Goal: Information Seeking & Learning: Check status

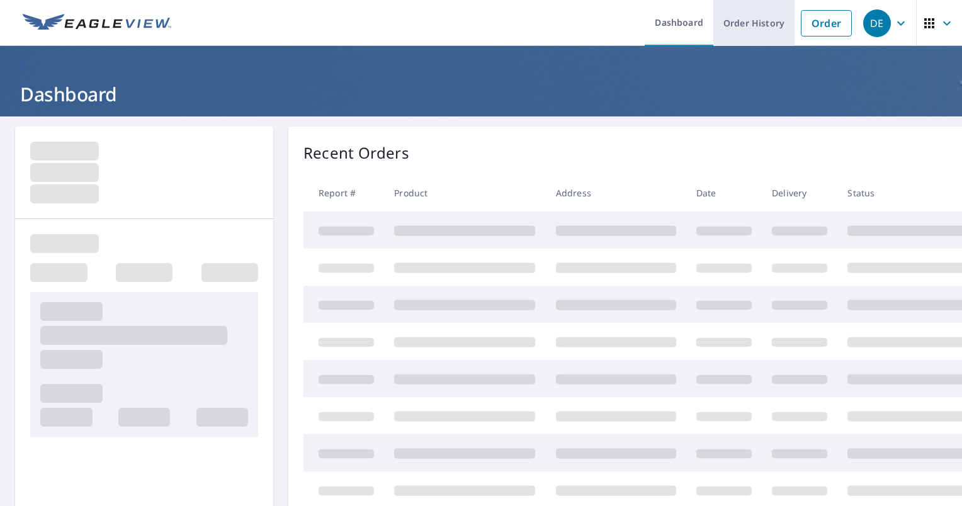
click at [766, 25] on link "Order History" at bounding box center [754, 23] width 81 height 46
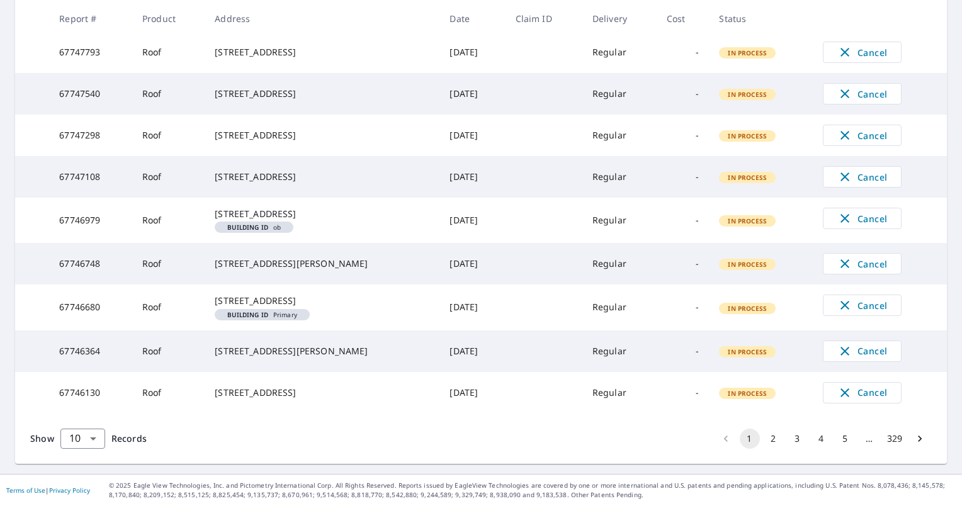
scroll to position [344, 0]
click at [768, 441] on button "2" at bounding box center [774, 439] width 20 height 20
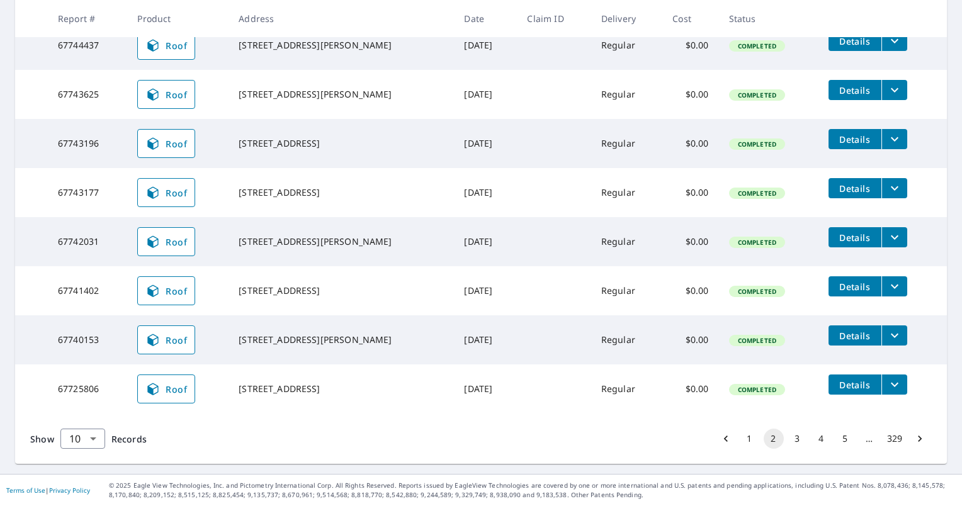
click at [743, 435] on button "1" at bounding box center [750, 439] width 20 height 20
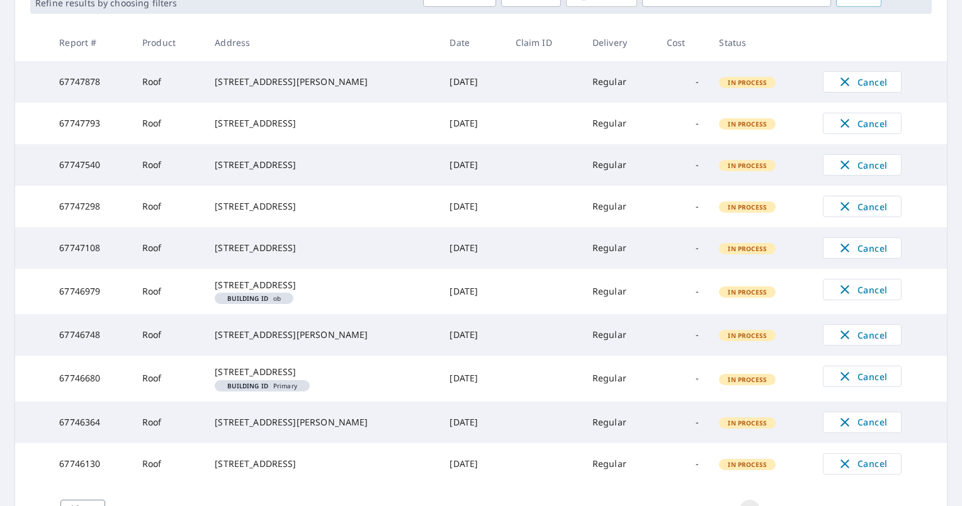
scroll to position [344, 0]
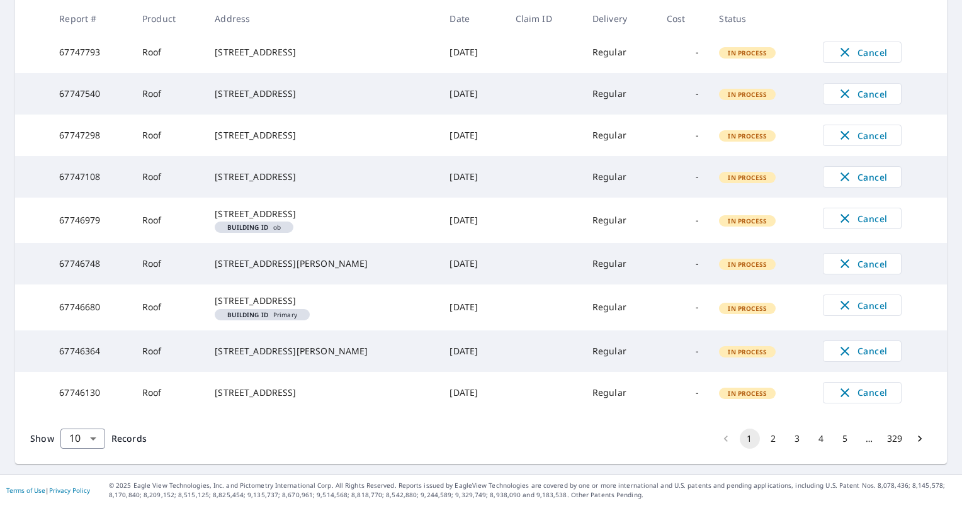
click at [479, 292] on td "[DATE]" at bounding box center [473, 307] width 66 height 45
click at [307, 301] on td "[STREET_ADDRESS][GEOGRAPHIC_DATA]" at bounding box center [322, 307] width 235 height 45
click at [365, 295] on div "[STREET_ADDRESS]" at bounding box center [322, 301] width 215 height 13
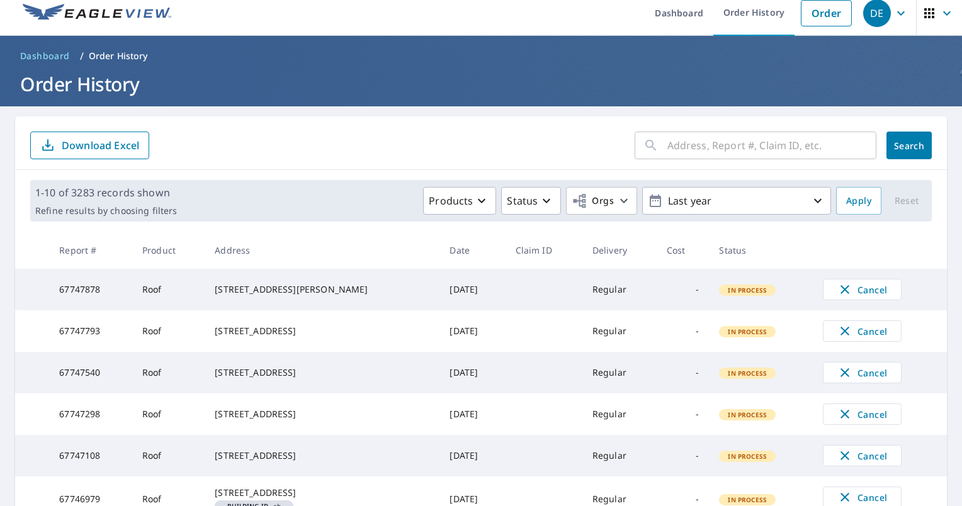
scroll to position [0, 0]
